Goal: Task Accomplishment & Management: Manage account settings

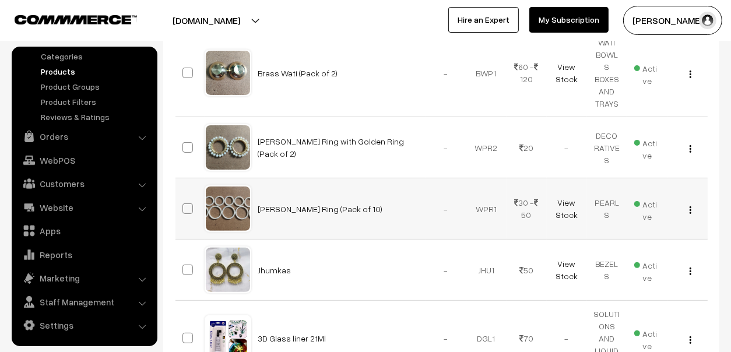
scroll to position [175, 0]
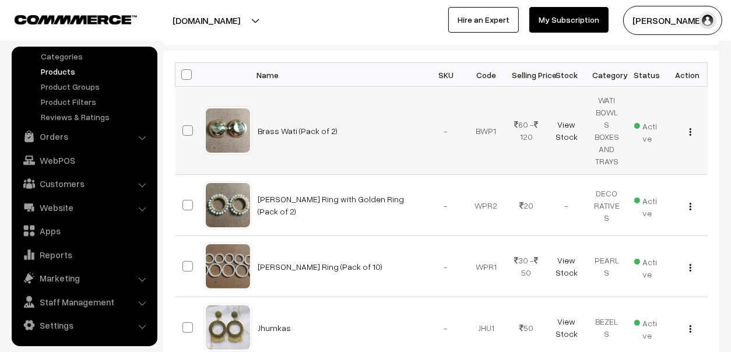
click at [652, 118] on span "Active" at bounding box center [647, 130] width 26 height 27
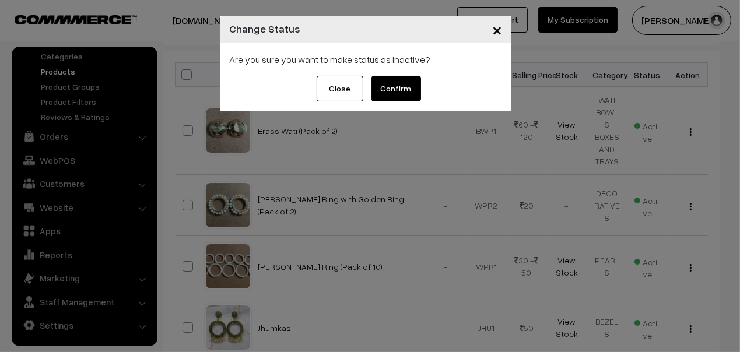
click at [504, 23] on button "×" at bounding box center [497, 30] width 29 height 36
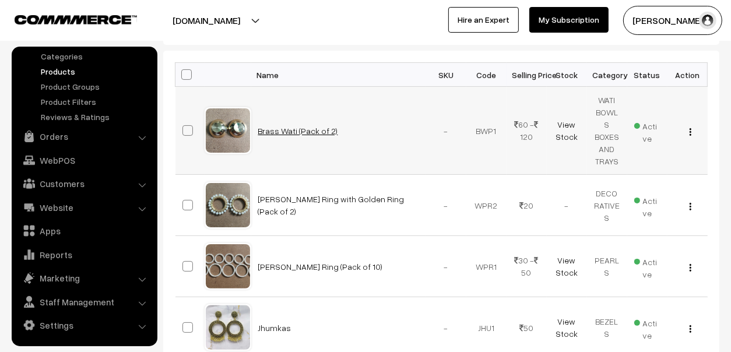
click at [314, 126] on link "Brass Wati (Pack of 2)" at bounding box center [298, 131] width 80 height 10
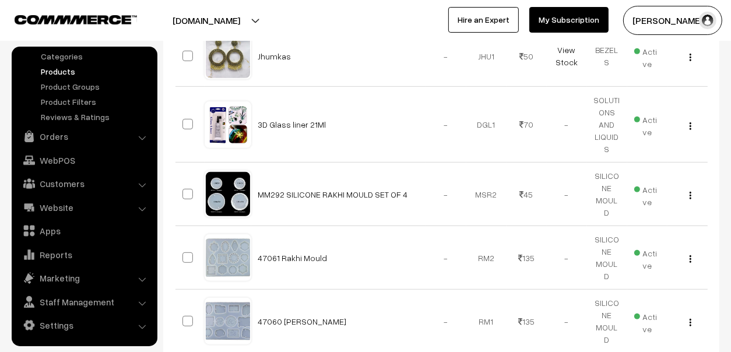
scroll to position [466, 0]
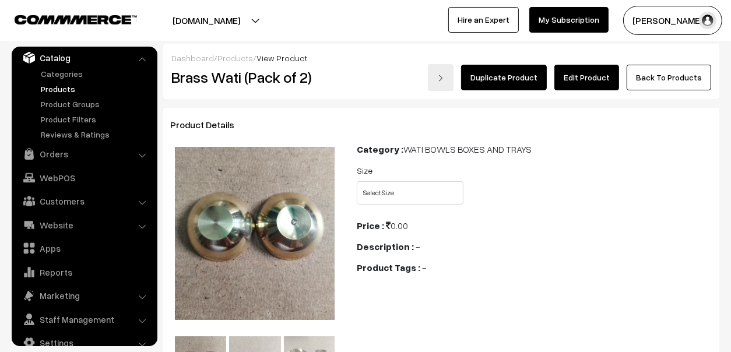
click at [585, 80] on link "Edit Product" at bounding box center [586, 78] width 65 height 26
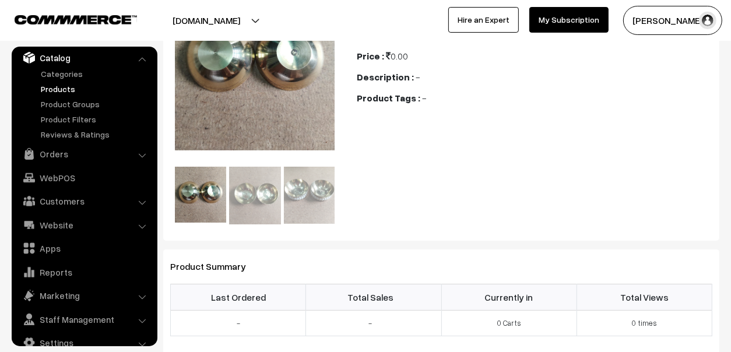
scroll to position [175, 0]
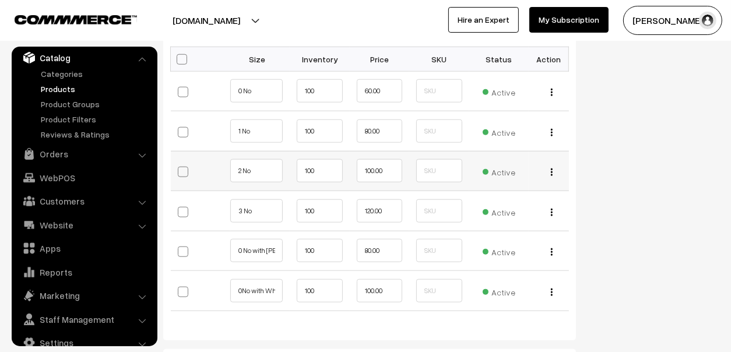
scroll to position [932, 0]
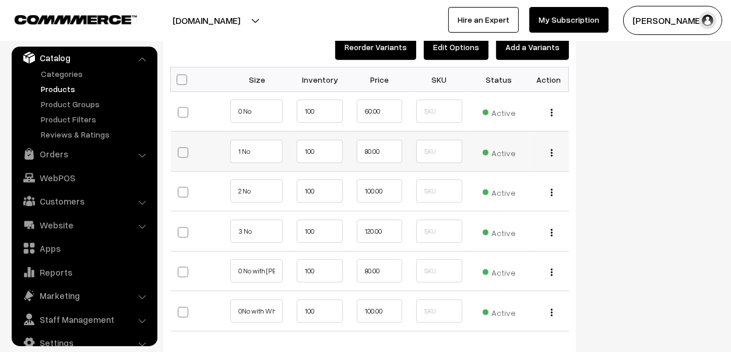
click at [181, 152] on span at bounding box center [183, 152] width 10 height 10
click at [185, 152] on input "checkbox" at bounding box center [189, 151] width 8 height 8
checkbox input "true"
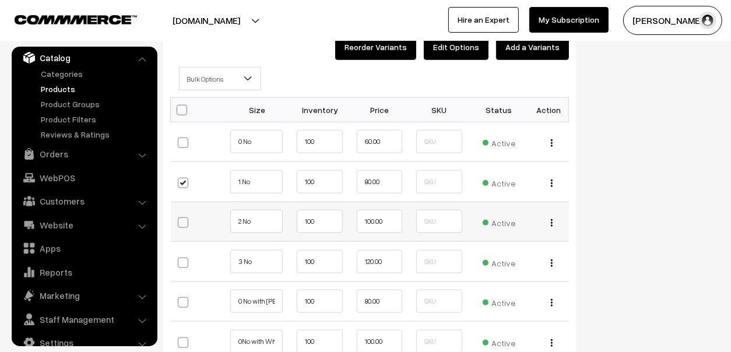
click at [179, 219] on span at bounding box center [183, 222] width 10 height 10
click at [185, 219] on input "checkbox" at bounding box center [189, 222] width 8 height 8
checkbox input "true"
click at [178, 265] on label at bounding box center [193, 263] width 30 height 26
click at [185, 265] on input "checkbox" at bounding box center [189, 262] width 8 height 8
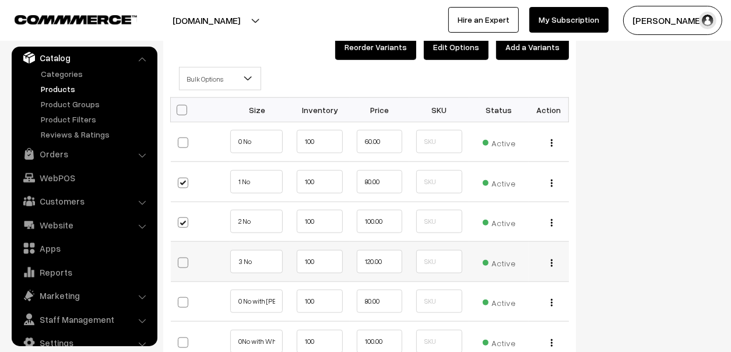
checkbox input "true"
click at [255, 73] on span at bounding box center [253, 82] width 12 height 29
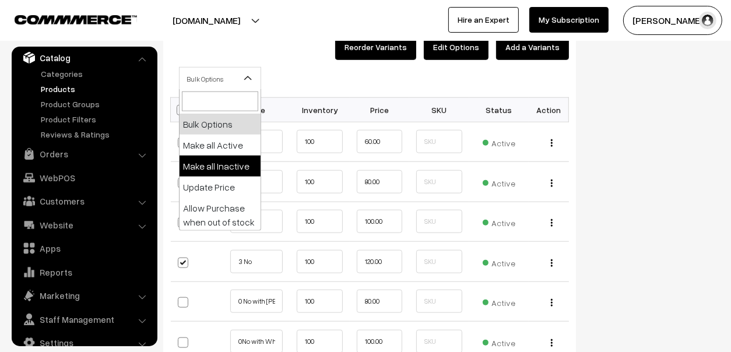
select select "inactive"
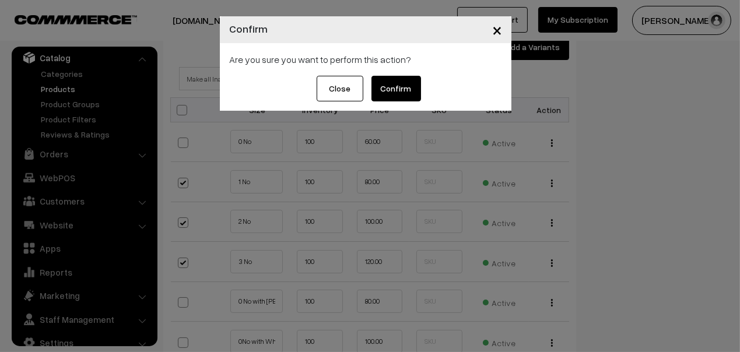
click at [397, 82] on button "Confirm" at bounding box center [396, 89] width 50 height 26
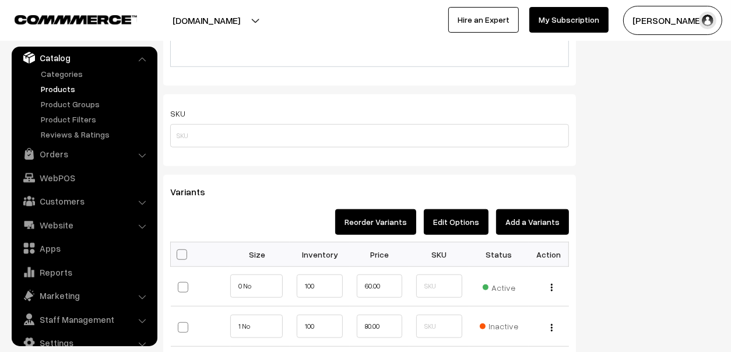
scroll to position [407, 0]
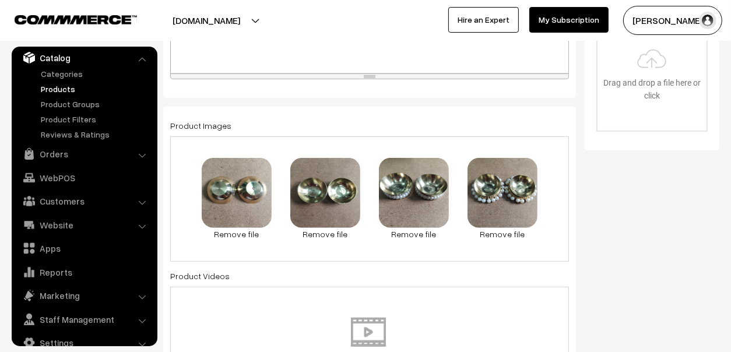
click at [57, 89] on link "Products" at bounding box center [95, 89] width 115 height 12
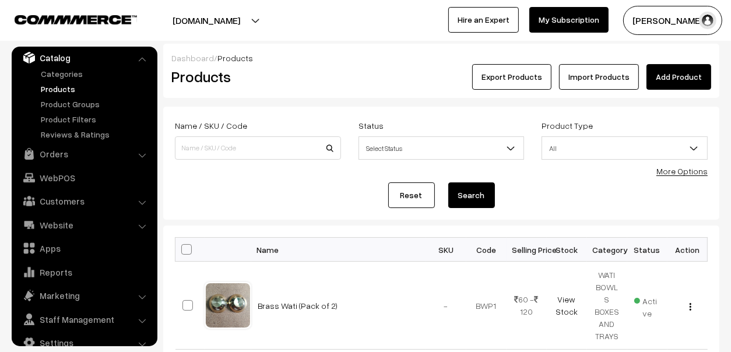
scroll to position [58, 0]
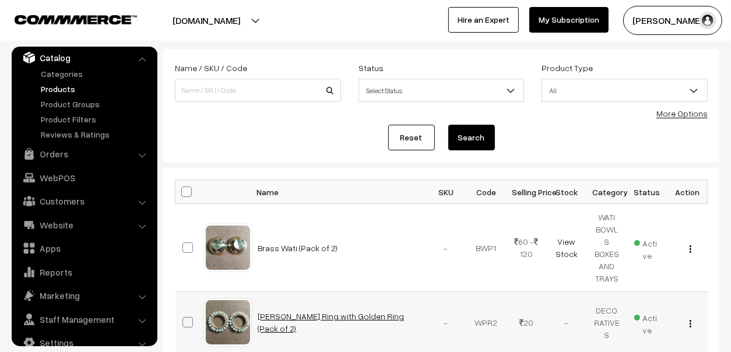
click at [333, 311] on link "[PERSON_NAME] Ring with Golden Ring (Pack of 2)" at bounding box center [331, 322] width 146 height 22
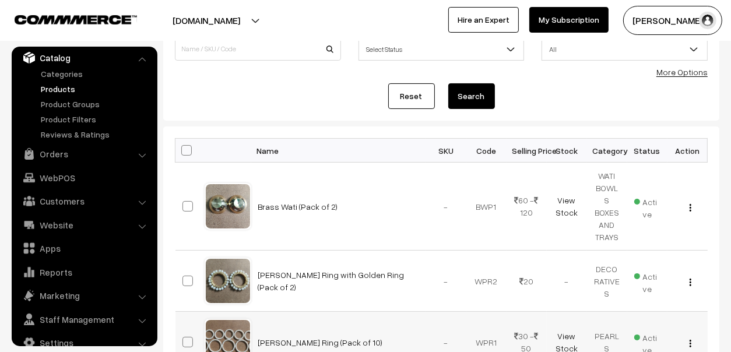
scroll to position [116, 0]
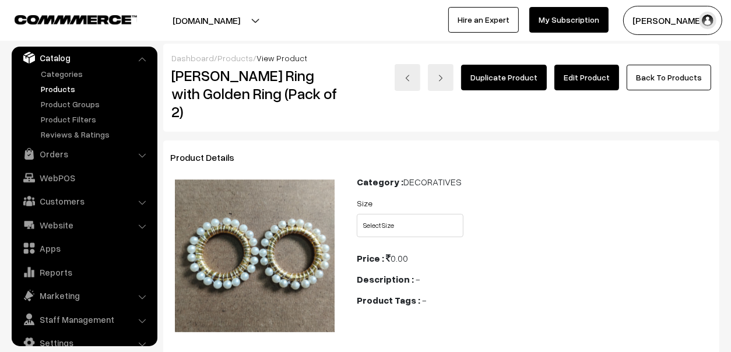
click at [571, 77] on link "Edit Product" at bounding box center [586, 78] width 65 height 26
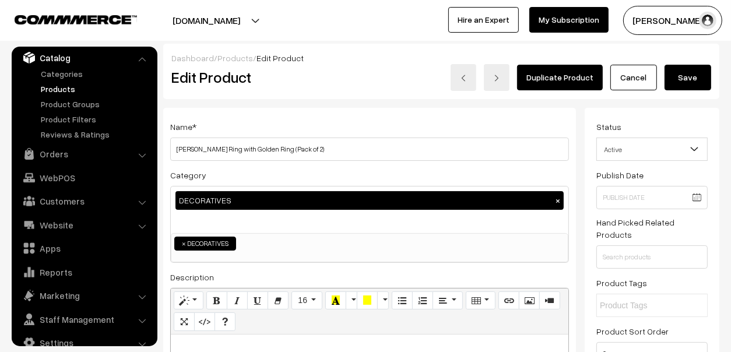
scroll to position [58, 0]
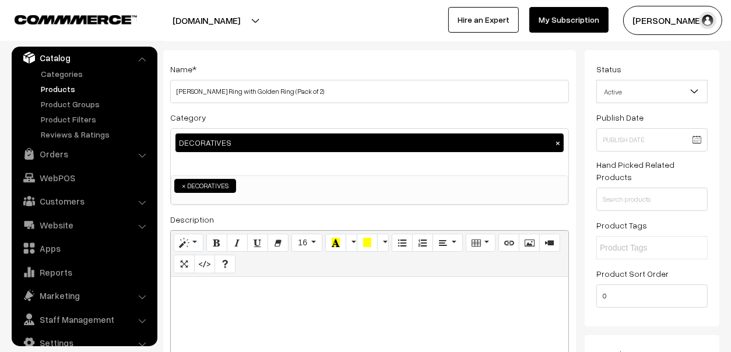
click at [270, 149] on div "DECORATIVES ×" at bounding box center [369, 142] width 388 height 19
click at [183, 182] on span "×" at bounding box center [184, 186] width 4 height 10
select select
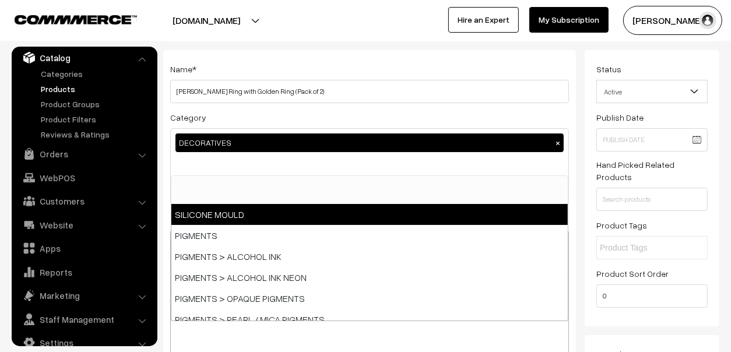
type input "o"
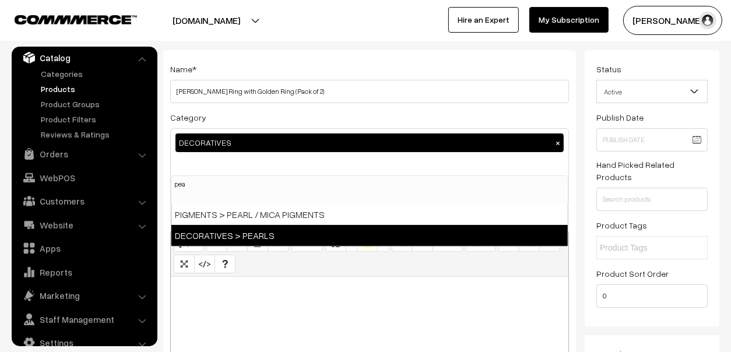
type input "pea"
select select "20"
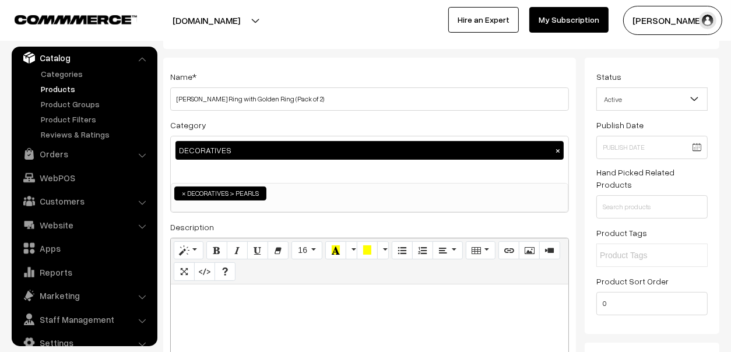
scroll to position [0, 0]
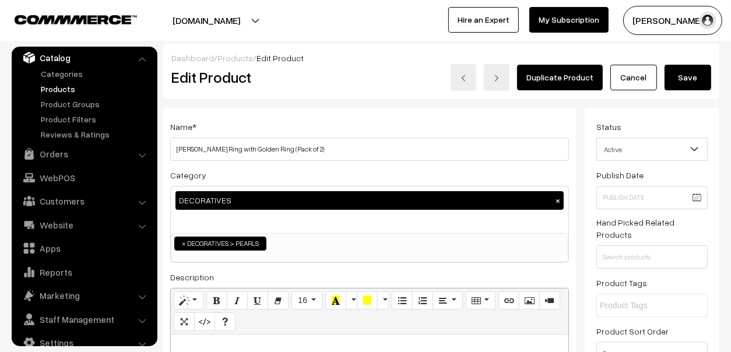
click at [694, 73] on button "Save" at bounding box center [687, 78] width 47 height 26
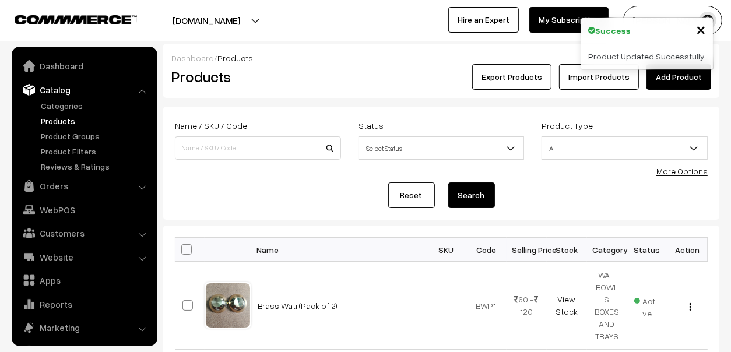
scroll to position [32, 0]
